Goal: Transaction & Acquisition: Purchase product/service

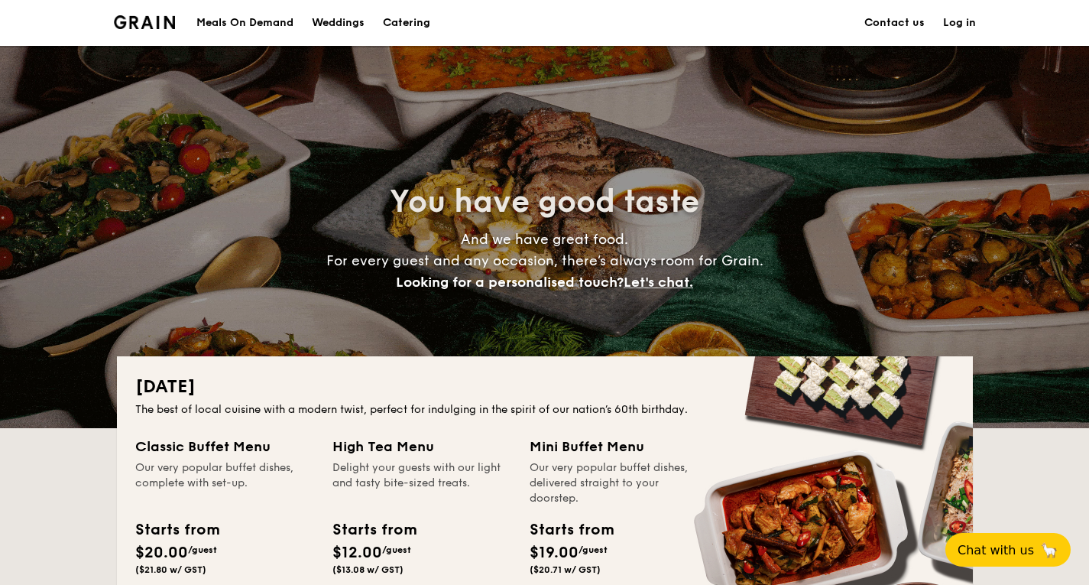
click at [245, 16] on div "Meals On Demand" at bounding box center [244, 23] width 97 height 46
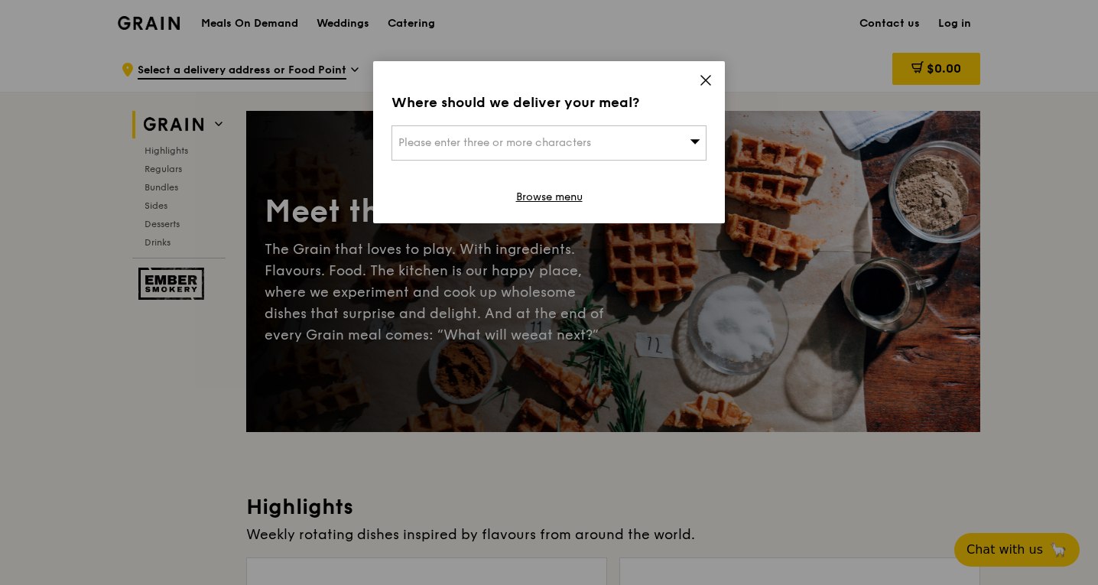
click at [708, 76] on icon at bounding box center [706, 80] width 14 height 14
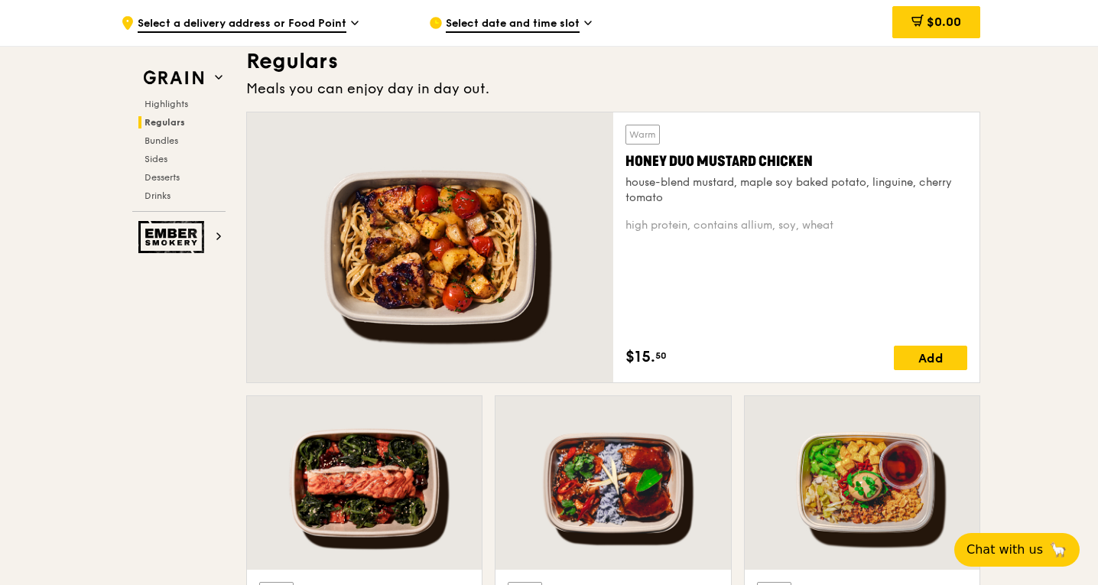
scroll to position [999, 0]
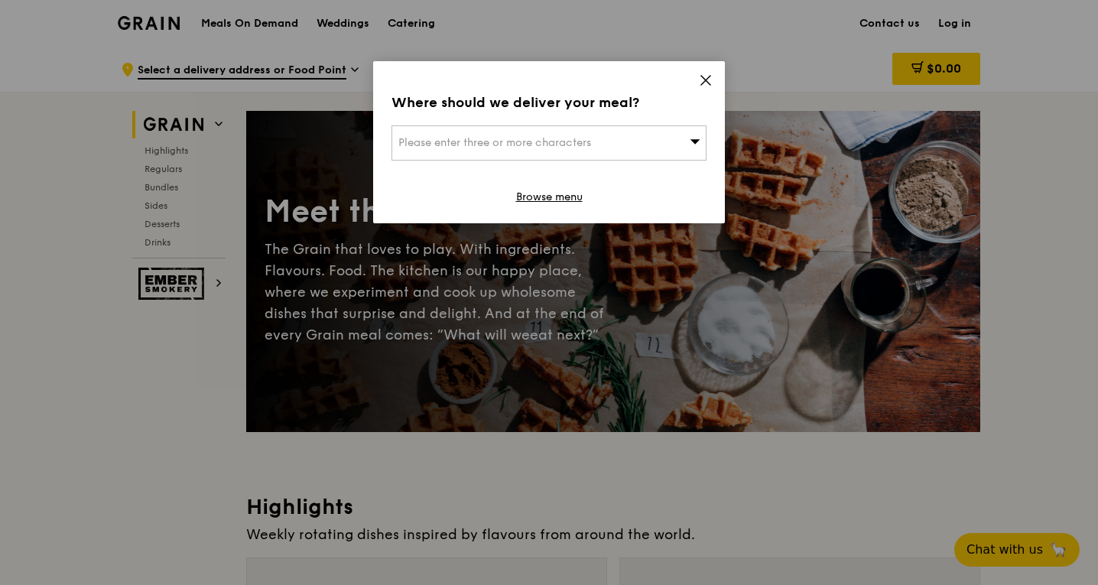
click at [712, 83] on icon at bounding box center [706, 80] width 14 height 14
